Goal: Information Seeking & Learning: Learn about a topic

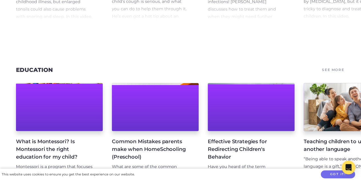
scroll to position [1513, 0]
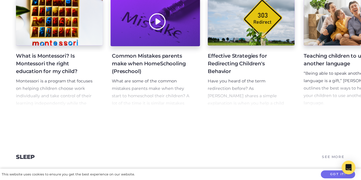
click at [149, 46] on div at bounding box center [155, 21] width 89 height 49
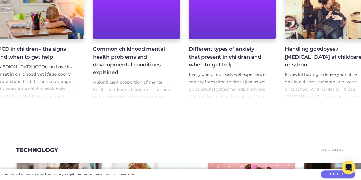
scroll to position [0, 1945]
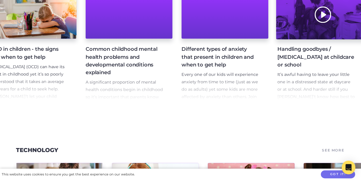
click at [318, 25] on div at bounding box center [320, 14] width 89 height 49
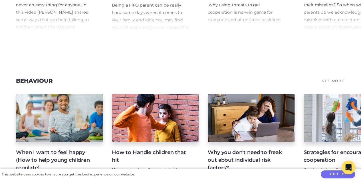
scroll to position [246, 0]
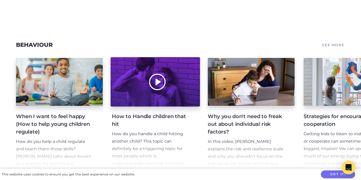
click at [143, 93] on div at bounding box center [155, 81] width 89 height 49
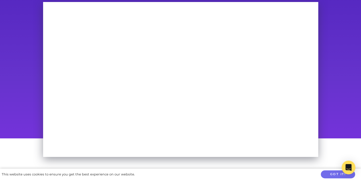
scroll to position [57, 0]
